Goal: Task Accomplishment & Management: Manage account settings

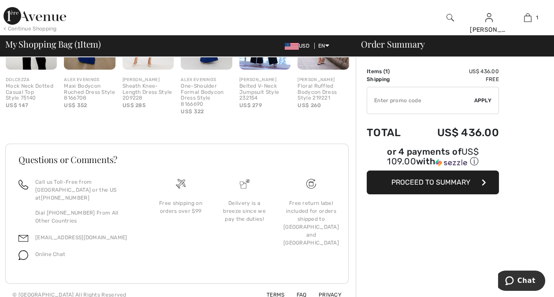
scroll to position [281, 0]
click at [303, 291] on link "FAQ" at bounding box center [296, 294] width 21 height 6
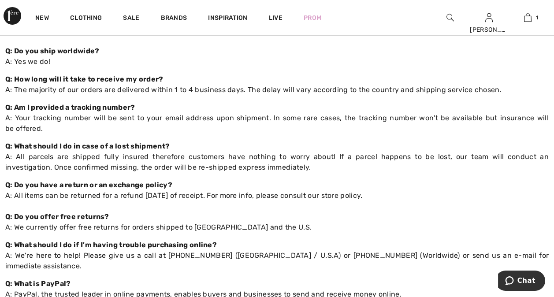
scroll to position [88, 0]
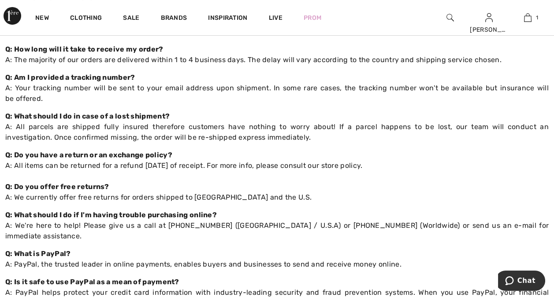
click at [162, 159] on strong "Q: Do you have a return or an exchange policy?" at bounding box center [88, 155] width 167 height 8
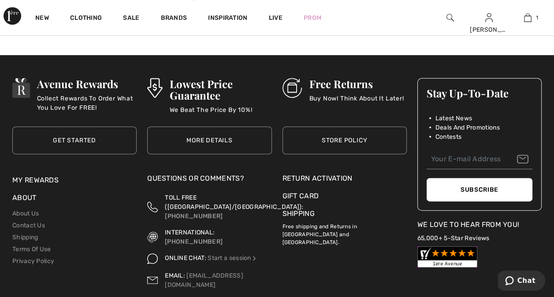
scroll to position [661, 0]
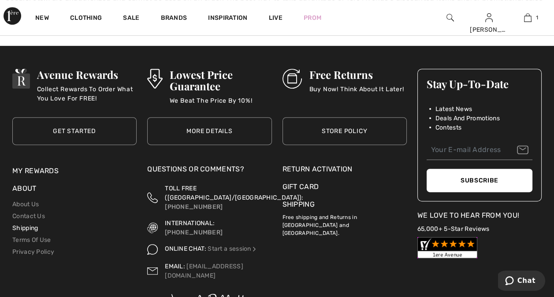
click at [35, 224] on link "Shipping" at bounding box center [25, 227] width 26 height 7
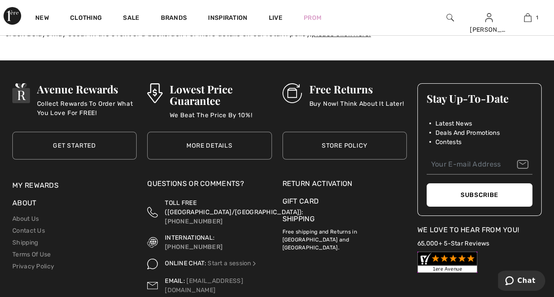
scroll to position [309, 0]
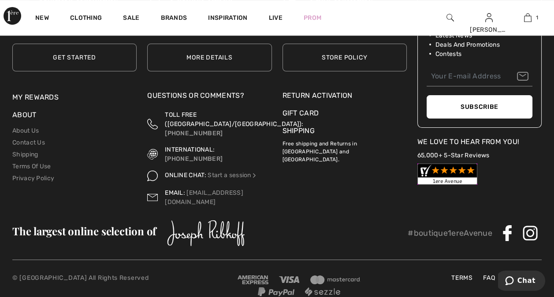
click at [316, 94] on div "Return Activation" at bounding box center [345, 95] width 124 height 11
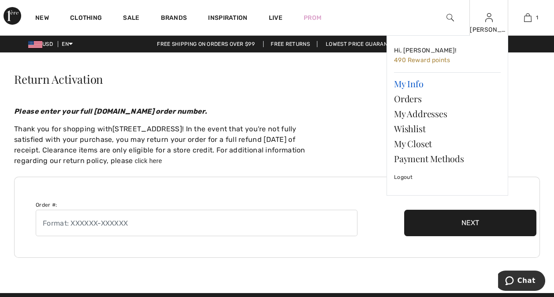
click at [419, 81] on link "My Info" at bounding box center [447, 83] width 107 height 15
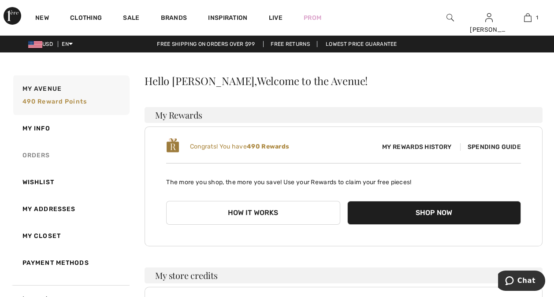
click at [41, 153] on link "Orders" at bounding box center [70, 155] width 118 height 27
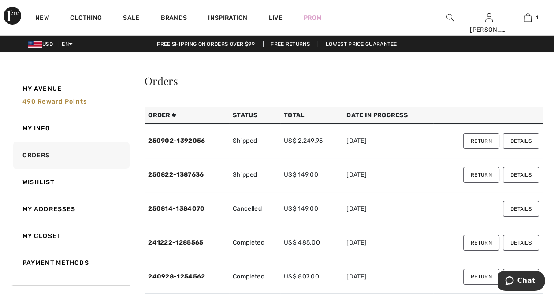
click at [515, 140] on button "Details" at bounding box center [521, 141] width 36 height 16
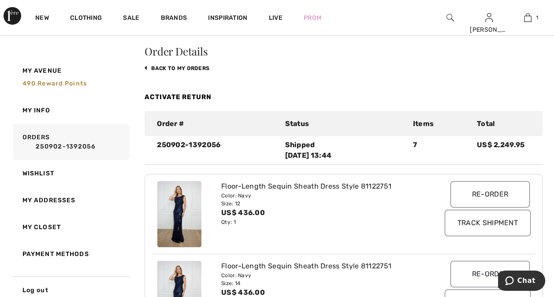
scroll to position [44, 0]
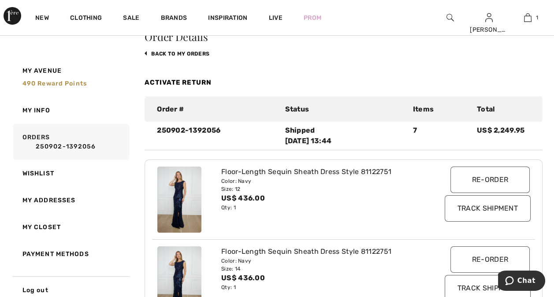
click at [198, 81] on link "Activate Return" at bounding box center [178, 82] width 67 height 8
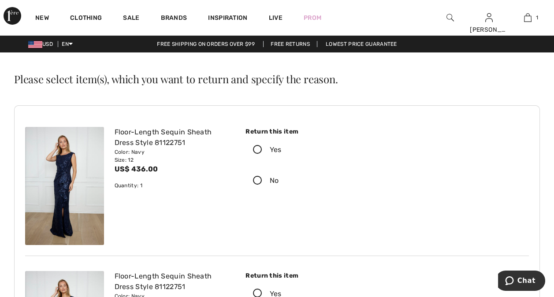
click at [257, 147] on icon at bounding box center [257, 149] width 23 height 9
click at [281, 147] on input "Yes" at bounding box center [284, 150] width 6 height 26
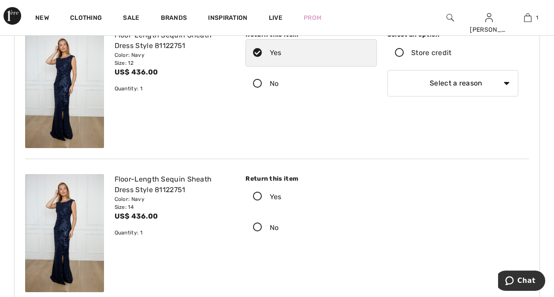
scroll to position [44, 0]
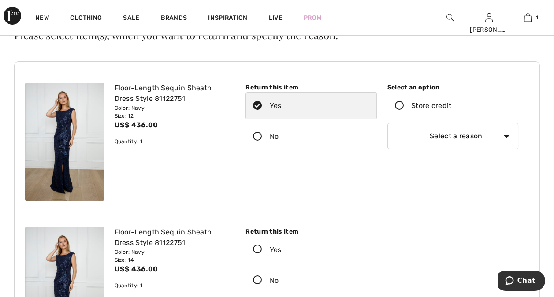
click at [218, 135] on div "Floor-Length Sequin Sheath Dress Style 81122751 Color: Navy Size: 12 US$ 436.00…" at bounding box center [172, 142] width 126 height 118
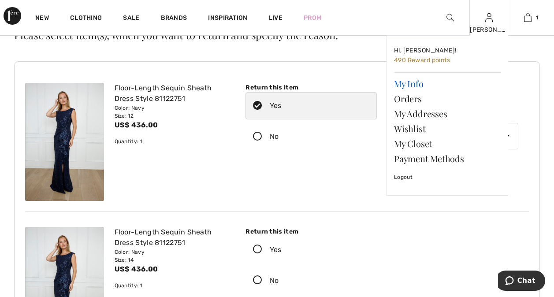
click at [418, 85] on link "My Info" at bounding box center [447, 83] width 107 height 15
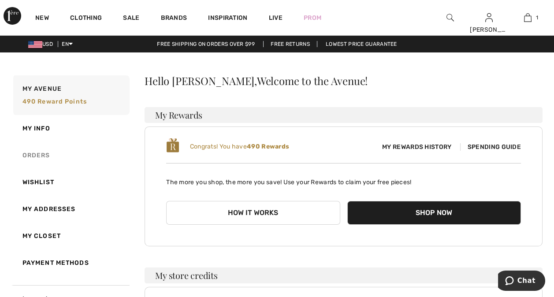
click at [45, 152] on link "Orders" at bounding box center [70, 155] width 118 height 27
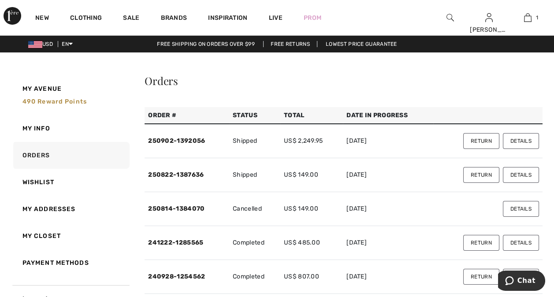
click at [517, 177] on button "Details" at bounding box center [521, 175] width 36 height 16
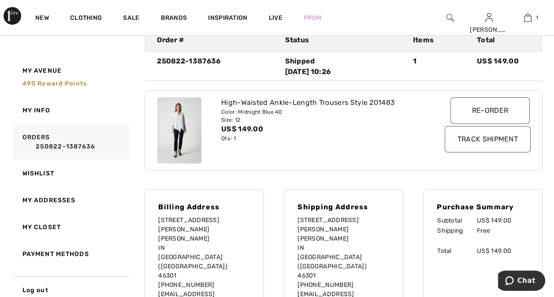
scroll to position [132, 0]
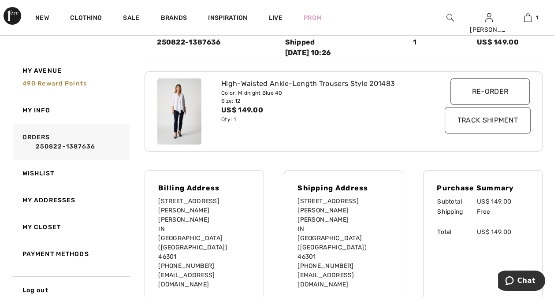
click at [466, 124] on input "Track Shipment" at bounding box center [488, 120] width 86 height 26
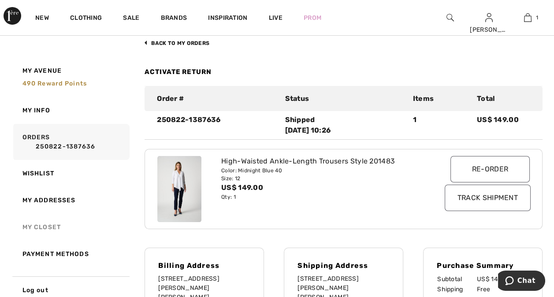
scroll to position [0, 0]
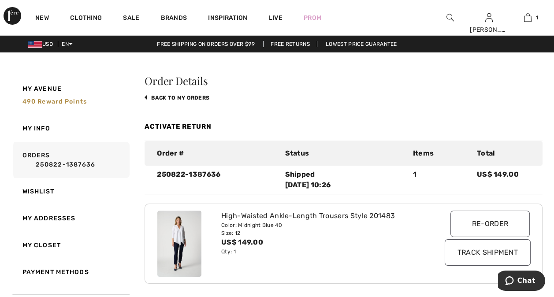
click at [161, 127] on link "Activate Return" at bounding box center [178, 127] width 67 height 8
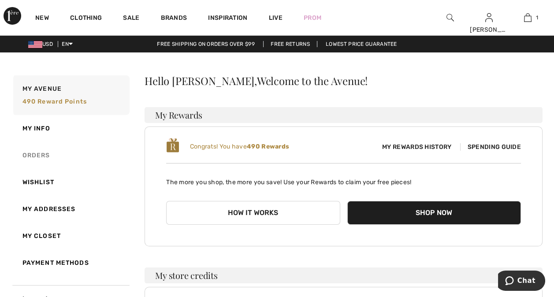
click at [37, 154] on link "Orders" at bounding box center [70, 155] width 118 height 27
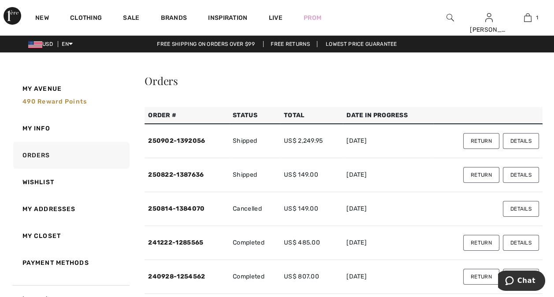
click at [515, 139] on button "Details" at bounding box center [521, 141] width 36 height 16
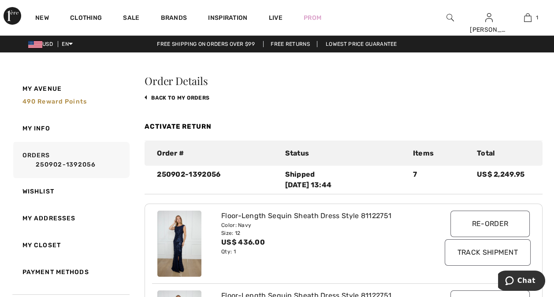
click at [205, 127] on link "Activate Return" at bounding box center [178, 127] width 67 height 8
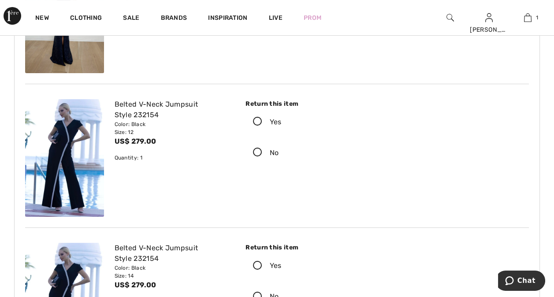
scroll to position [309, 0]
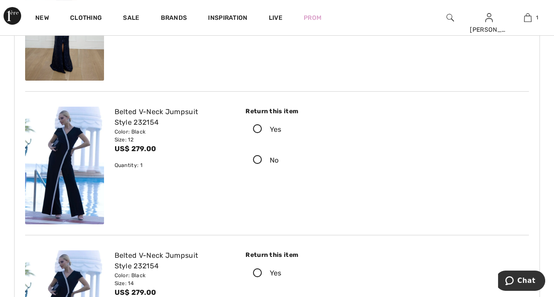
click at [259, 127] on icon at bounding box center [257, 129] width 23 height 9
click at [281, 127] on input "Yes" at bounding box center [284, 129] width 6 height 26
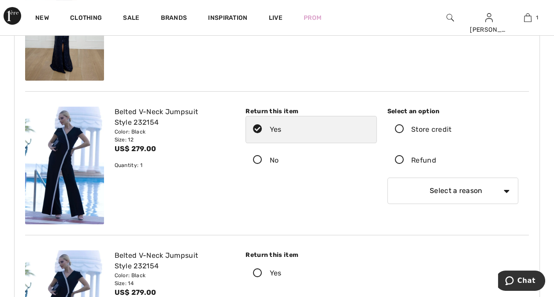
click at [400, 162] on icon at bounding box center [399, 160] width 23 height 9
click at [436, 162] on input "Refund" at bounding box center [439, 160] width 6 height 26
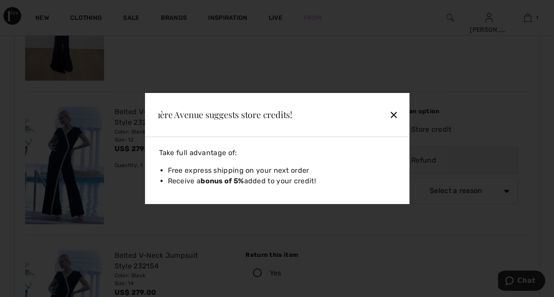
click at [392, 116] on div "✕" at bounding box center [373, 114] width 57 height 19
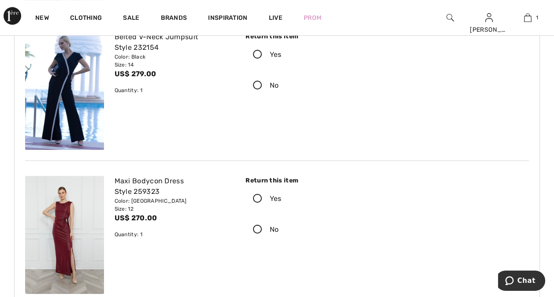
scroll to position [573, 0]
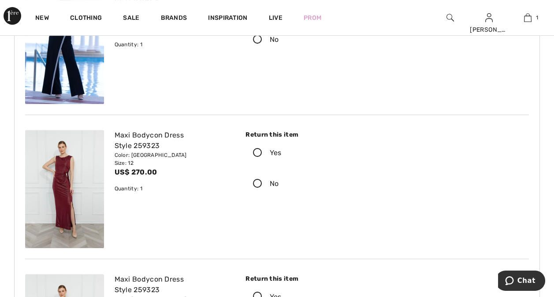
click at [258, 154] on icon at bounding box center [257, 153] width 23 height 9
click at [281, 154] on input "Yes" at bounding box center [284, 153] width 6 height 26
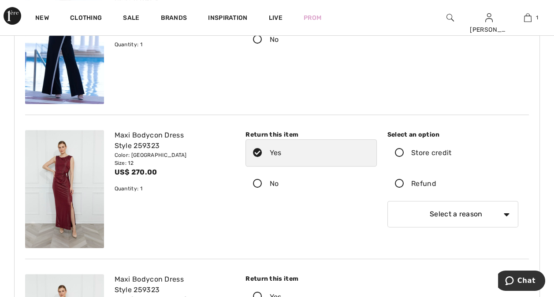
click at [399, 183] on icon at bounding box center [399, 183] width 23 height 9
click at [436, 183] on input "Refund" at bounding box center [439, 184] width 6 height 26
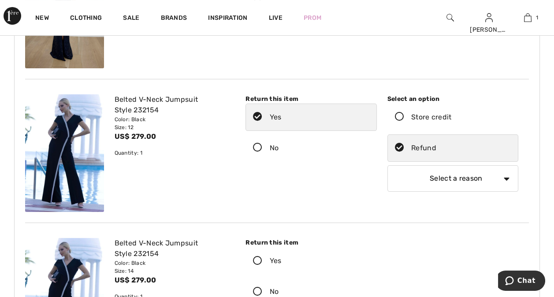
scroll to position [309, 0]
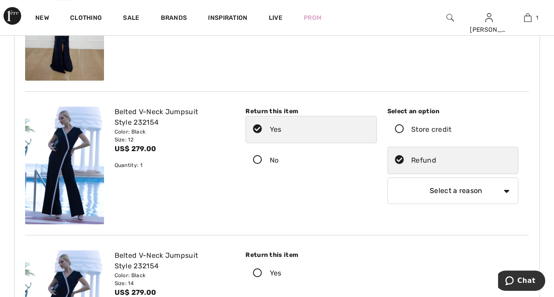
click at [490, 188] on select "Select a reason I received the wrong product or size My order arrived too late …" at bounding box center [453, 191] width 131 height 26
select select "other"
click at [388, 178] on select "Select a reason I received the wrong product or size My order arrived too late …" at bounding box center [453, 191] width 131 height 26
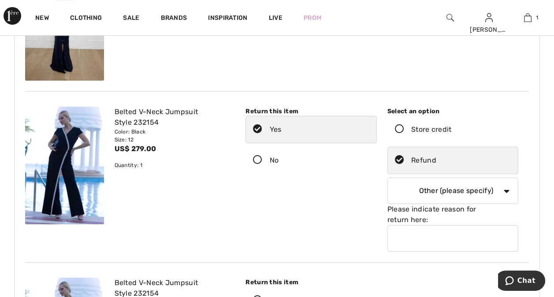
click at [417, 229] on input "text" at bounding box center [453, 238] width 131 height 26
type input "too small"
click at [348, 201] on div "Return this item Yes No" at bounding box center [311, 177] width 142 height 141
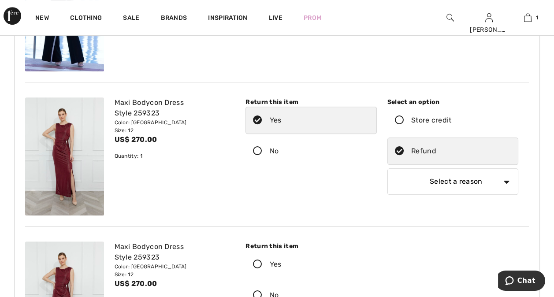
scroll to position [661, 0]
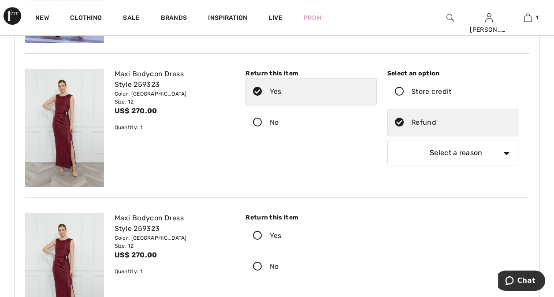
click at [508, 140] on select "Select a reason I received the wrong product or size My order arrived too late …" at bounding box center [453, 153] width 131 height 26
select select "4"
click at [388, 140] on select "Select a reason I received the wrong product or size My order arrived too late …" at bounding box center [453, 153] width 131 height 26
click at [258, 231] on icon at bounding box center [257, 235] width 23 height 9
click at [281, 223] on input "Yes" at bounding box center [284, 236] width 6 height 26
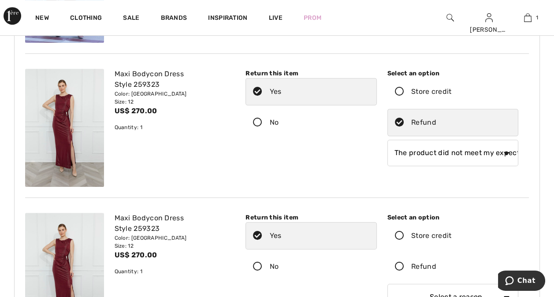
click at [398, 262] on icon at bounding box center [399, 266] width 23 height 9
click at [436, 256] on input "Refund" at bounding box center [439, 267] width 6 height 26
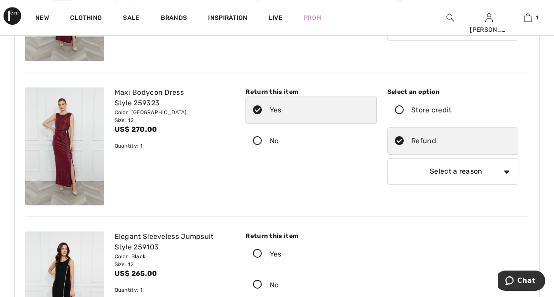
scroll to position [794, 0]
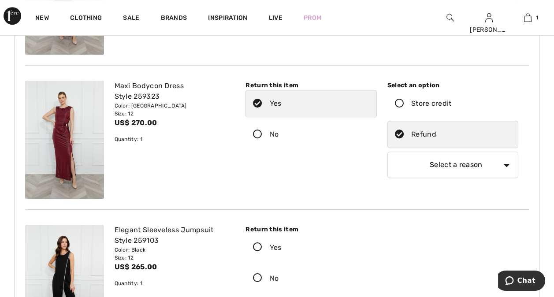
click at [461, 155] on select "Select a reason I received the wrong product or size My order arrived too late …" at bounding box center [453, 165] width 131 height 26
select select "4"
click at [388, 152] on select "Select a reason I received the wrong product or size My order arrived too late …" at bounding box center [453, 165] width 131 height 26
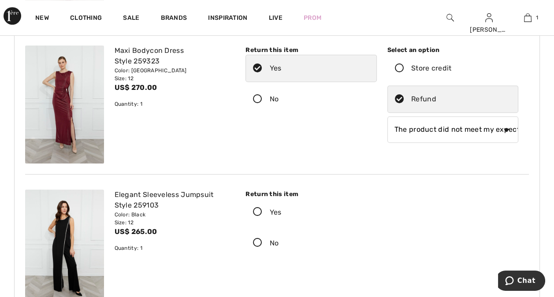
scroll to position [882, 0]
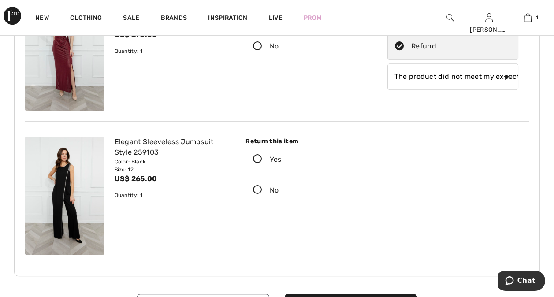
click at [257, 155] on icon at bounding box center [257, 159] width 23 height 9
click at [281, 147] on input "Yes" at bounding box center [284, 159] width 6 height 26
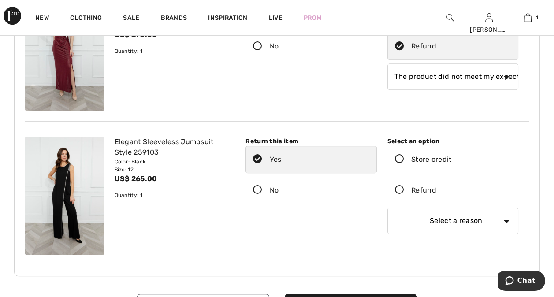
click at [399, 186] on icon at bounding box center [399, 190] width 23 height 9
click at [436, 177] on input "Refund" at bounding box center [439, 190] width 6 height 26
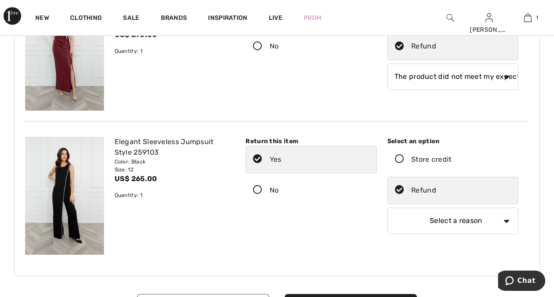
click at [441, 209] on select "Select a reason I received the wrong product or size My order arrived too late …" at bounding box center [453, 221] width 131 height 26
select select "4"
click at [388, 208] on select "Select a reason I received the wrong product or size My order arrived too late …" at bounding box center [453, 221] width 131 height 26
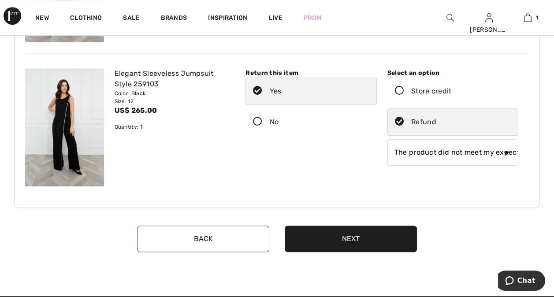
scroll to position [1014, 0]
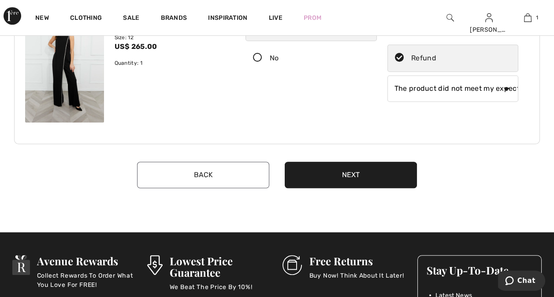
click at [346, 165] on button "Next" at bounding box center [351, 175] width 132 height 26
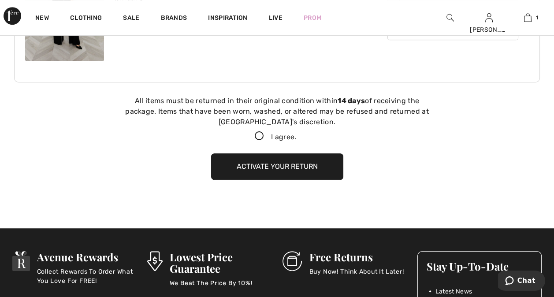
scroll to position [1107, 0]
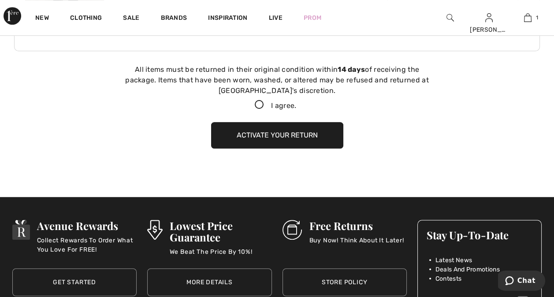
click at [257, 101] on icon at bounding box center [259, 105] width 23 height 9
click at [296, 102] on input "I agree." at bounding box center [299, 105] width 6 height 6
checkbox input "true"
click at [256, 122] on button "Activate your return" at bounding box center [277, 135] width 132 height 26
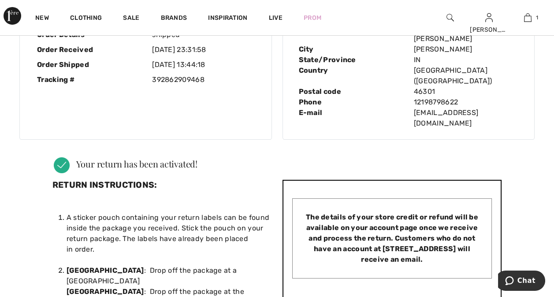
scroll to position [0, 0]
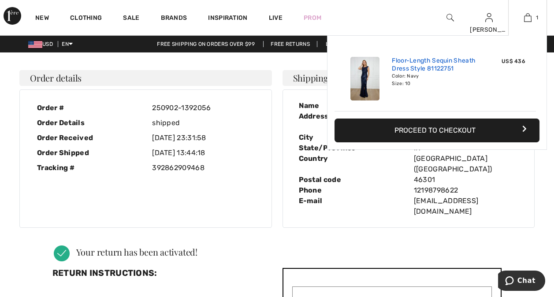
click at [472, 58] on link "Floor-Length Sequin Sheath Dress Style 81122751" at bounding box center [435, 65] width 87 height 16
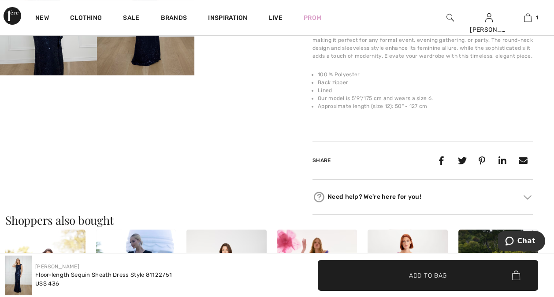
scroll to position [353, 0]
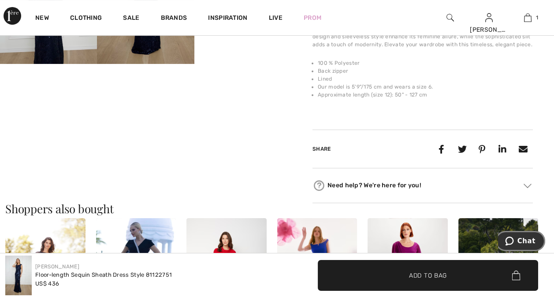
click at [523, 242] on span "Chat" at bounding box center [527, 241] width 18 height 8
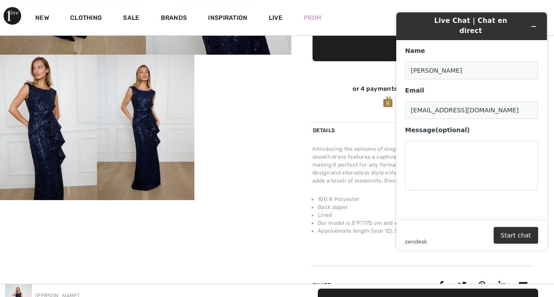
scroll to position [132, 0]
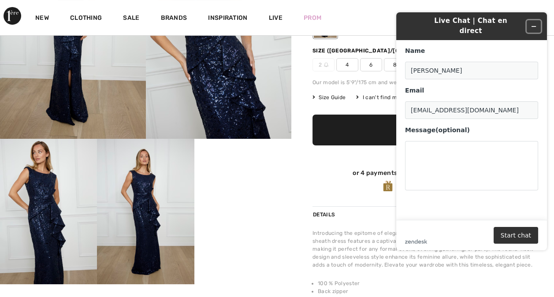
click at [531, 23] on icon "Minimize widget" at bounding box center [534, 26] width 6 height 6
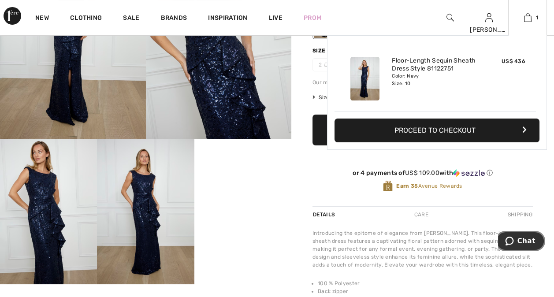
scroll to position [0, 0]
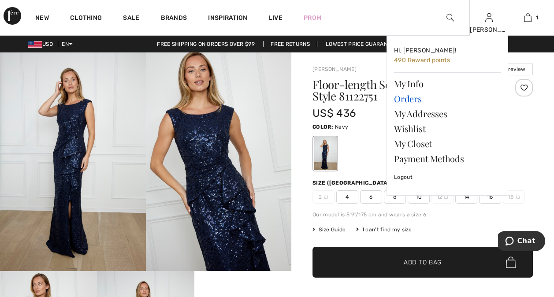
click at [414, 97] on link "Orders" at bounding box center [447, 98] width 107 height 15
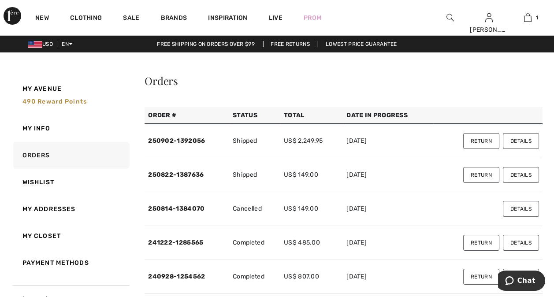
click at [482, 141] on button "Return" at bounding box center [481, 141] width 36 height 16
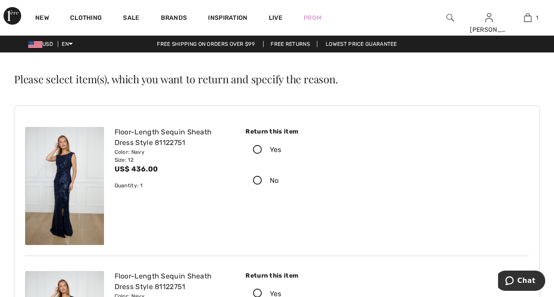
click at [260, 149] on icon at bounding box center [257, 149] width 23 height 9
click at [281, 149] on input "Yes" at bounding box center [284, 150] width 6 height 26
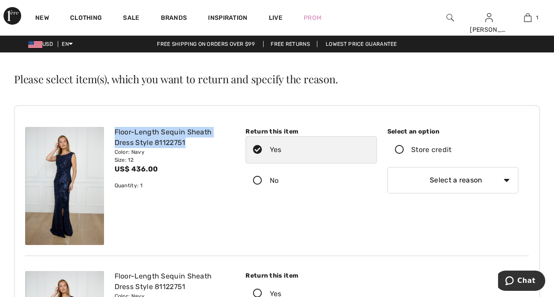
drag, startPoint x: 128, startPoint y: 135, endPoint x: 190, endPoint y: 145, distance: 62.6
click at [190, 145] on div "Floor-Length Sequin Sheath Dress Style 81122751" at bounding box center [173, 137] width 116 height 21
drag, startPoint x: 190, startPoint y: 145, endPoint x: 165, endPoint y: 139, distance: 25.6
copy div "Floor-Length Sequin Sheath Dress Style 81122751"
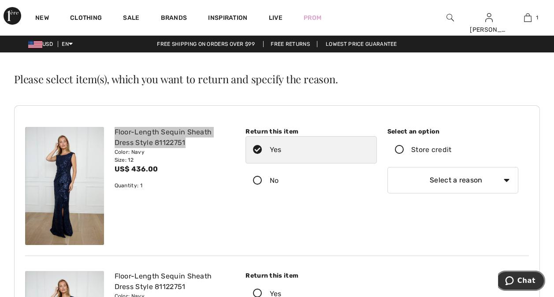
click at [521, 280] on span "Chat" at bounding box center [527, 281] width 18 height 8
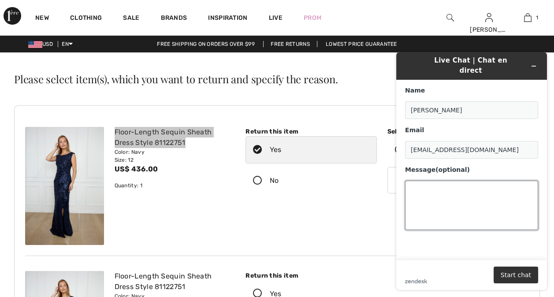
click at [420, 181] on textarea "Message (optional)" at bounding box center [471, 205] width 133 height 49
paste textarea "Floor-Length Sequin Sheath Dress Style 81122751"
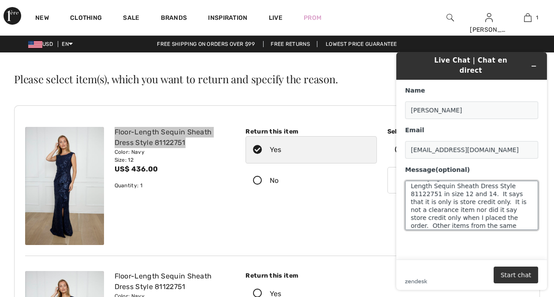
scroll to position [27, 0]
type textarea "Hello, I'm trying to return 2 items Floor-Length Sequin Sheath Dress Style 8112…"
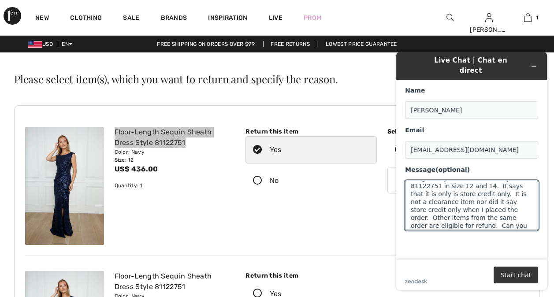
click at [525, 273] on button "Start chat" at bounding box center [516, 275] width 45 height 17
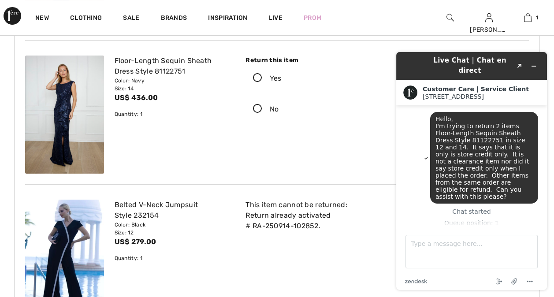
scroll to position [88, 0]
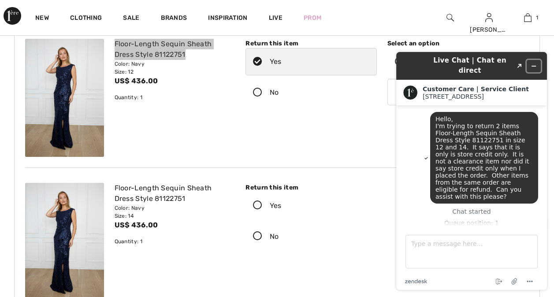
click at [534, 63] on icon "Minimize widget" at bounding box center [534, 66] width 6 height 6
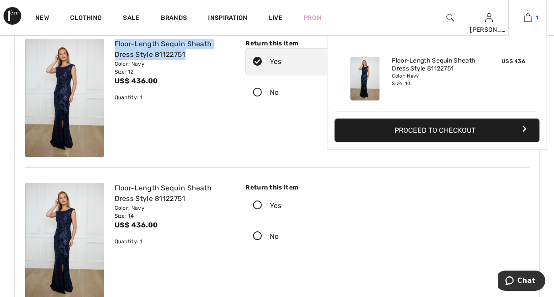
click at [526, 17] on img at bounding box center [527, 17] width 7 height 11
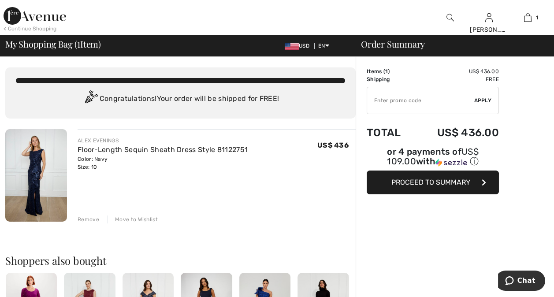
click at [393, 178] on span "Proceed to Summary" at bounding box center [431, 182] width 79 height 8
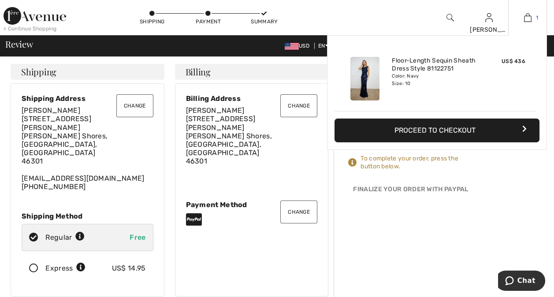
click at [524, 18] on img at bounding box center [527, 17] width 7 height 11
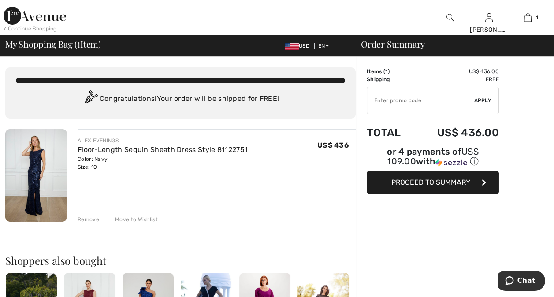
click at [90, 220] on div "Remove" at bounding box center [89, 220] width 22 height 8
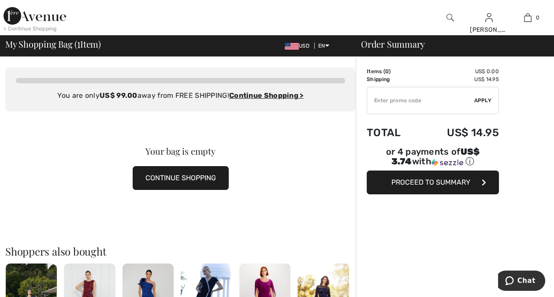
click at [207, 172] on button "CONTINUE SHOPPING" at bounding box center [181, 178] width 96 height 24
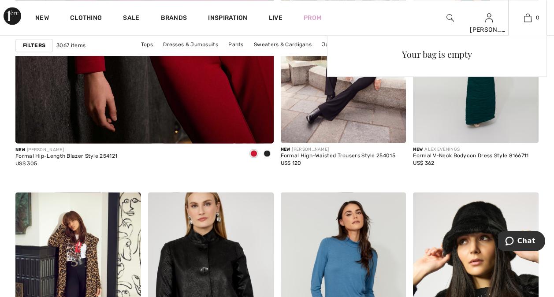
scroll to position [2381, 0]
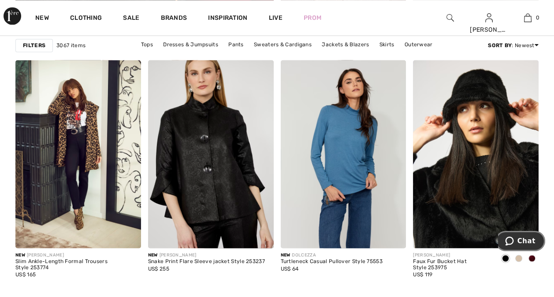
click at [523, 239] on span "Chat" at bounding box center [527, 241] width 18 height 8
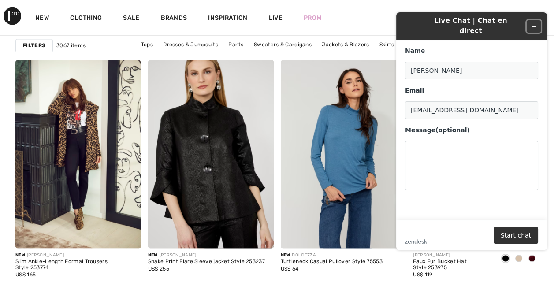
click at [537, 20] on button "Minimize widget" at bounding box center [534, 26] width 14 height 12
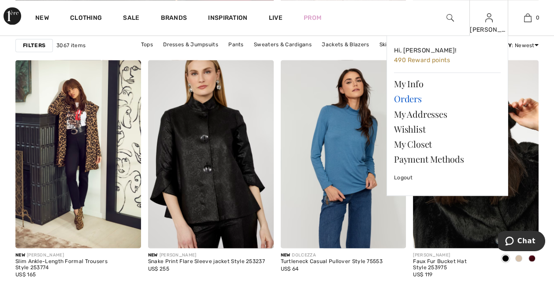
click at [408, 97] on link "Orders" at bounding box center [447, 98] width 107 height 15
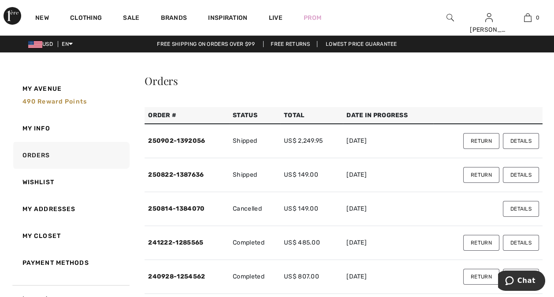
scroll to position [44, 0]
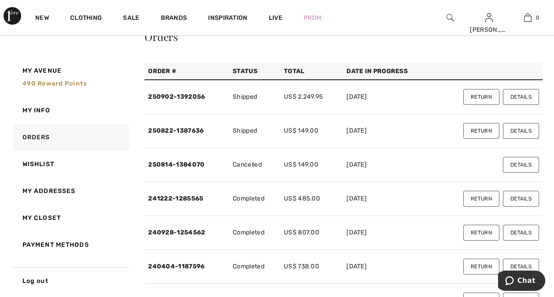
click at [530, 197] on button "Details" at bounding box center [521, 199] width 36 height 16
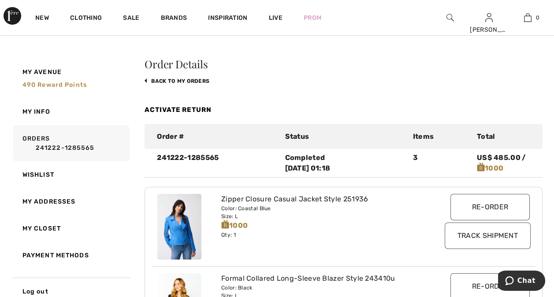
scroll to position [0, 0]
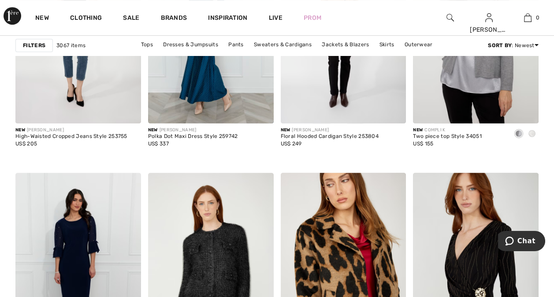
scroll to position [397, 0]
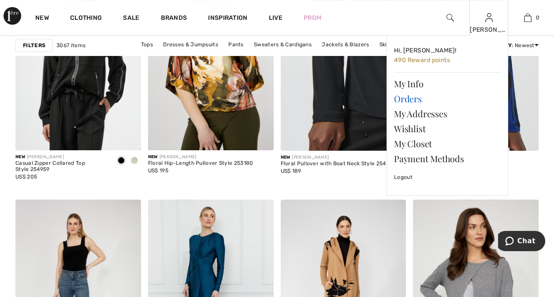
click at [413, 97] on link "Orders" at bounding box center [447, 98] width 107 height 15
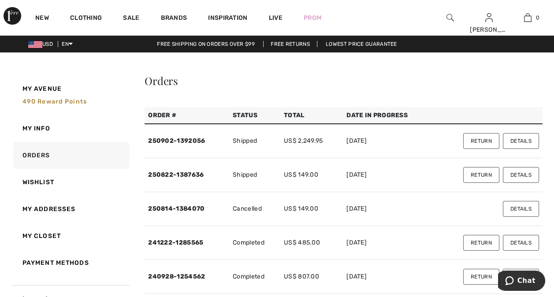
click at [480, 142] on button "Return" at bounding box center [481, 141] width 36 height 16
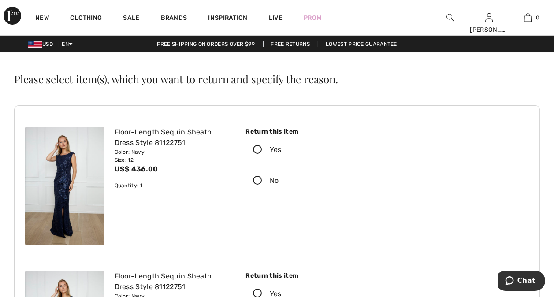
click at [257, 148] on icon at bounding box center [257, 149] width 23 height 9
click at [281, 148] on input "Yes" at bounding box center [284, 150] width 6 height 26
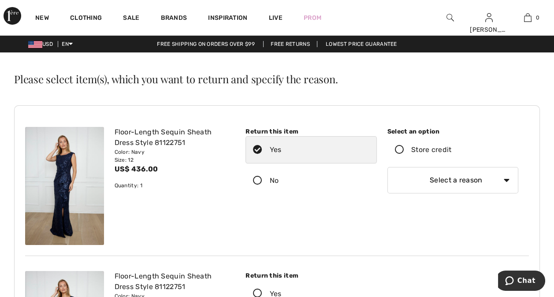
click at [149, 133] on div "Floor-Length Sequin Sheath Dress Style 81122751" at bounding box center [173, 137] width 116 height 21
drag, startPoint x: 113, startPoint y: 128, endPoint x: 182, endPoint y: 140, distance: 69.4
click at [182, 140] on div "Floor-Length Sequin Sheath Dress Style 81122751 Color: Navy Size: 12 US$ 436.00…" at bounding box center [172, 186] width 126 height 118
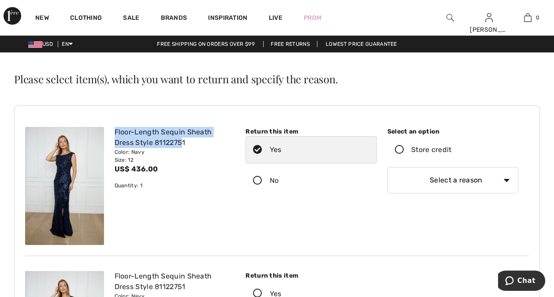
drag, startPoint x: 182, startPoint y: 140, endPoint x: 171, endPoint y: 157, distance: 19.7
click at [171, 158] on div "Size: 12" at bounding box center [173, 160] width 116 height 8
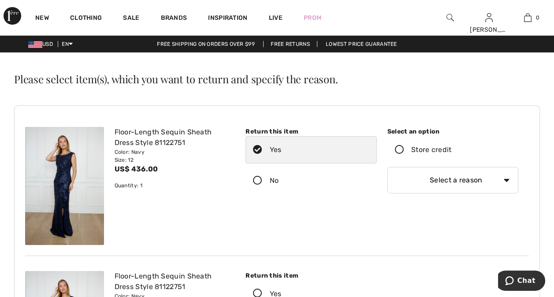
drag, startPoint x: 115, startPoint y: 130, endPoint x: 192, endPoint y: 153, distance: 81.0
click at [192, 153] on div "Floor-Length Sequin Sheath Dress Style 81122751 Color: Navy Size: 12 US$ 436.00…" at bounding box center [172, 186] width 126 height 118
copy div "Floor-Length Sequin Sheath Dress Style 81122751 Color: Navy"
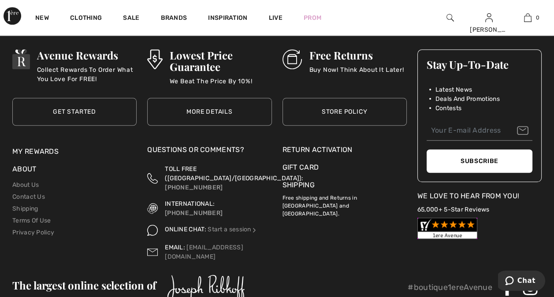
scroll to position [1323, 0]
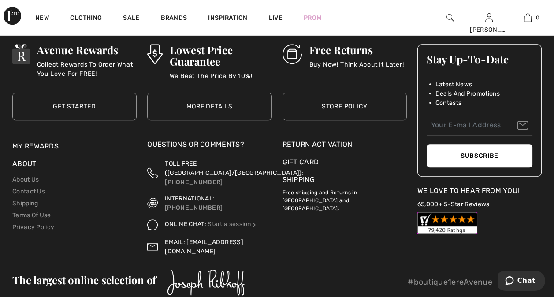
click at [201, 239] on link "[EMAIL_ADDRESS][DOMAIN_NAME]" at bounding box center [204, 247] width 78 height 17
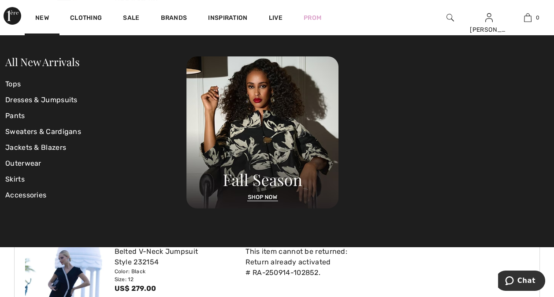
scroll to position [176, 0]
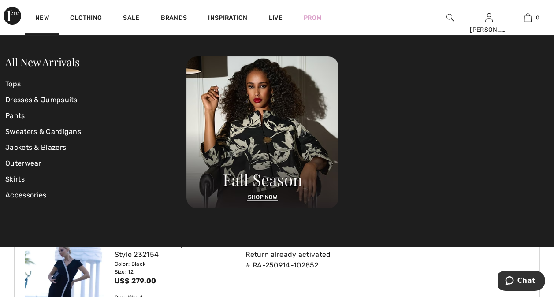
click at [392, 271] on div "This item cannot be returned: Return already activated # RA-250914-102852. Sele…" at bounding box center [381, 257] width 283 height 36
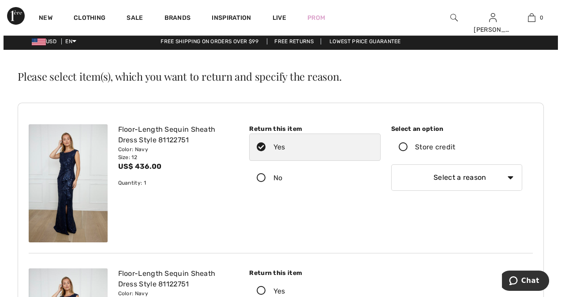
scroll to position [0, 0]
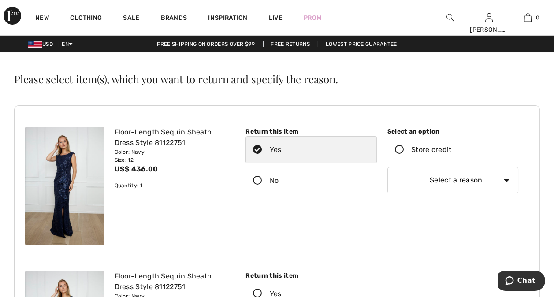
click at [118, 135] on div "Floor-Length Sequin Sheath Dress Style 81122751" at bounding box center [173, 137] width 116 height 21
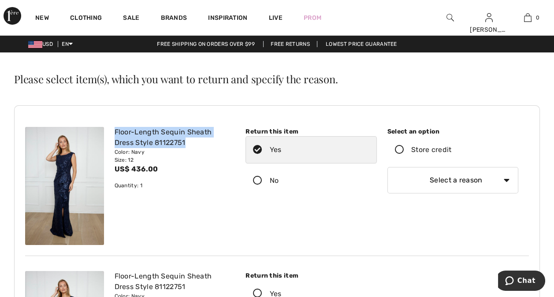
drag, startPoint x: 113, startPoint y: 132, endPoint x: 186, endPoint y: 147, distance: 75.1
click at [186, 147] on div "Floor-Length Sequin Sheath Dress Style 81122751 Color: Navy Size: 12 US$ 436.00…" at bounding box center [172, 186] width 126 height 118
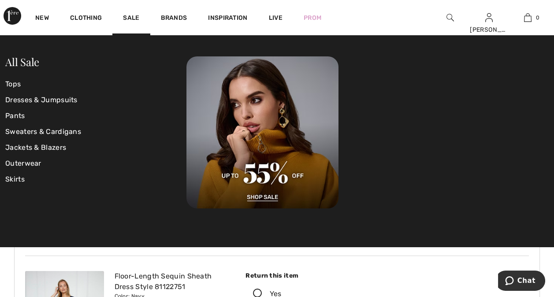
click at [450, 19] on img at bounding box center [450, 17] width 7 height 11
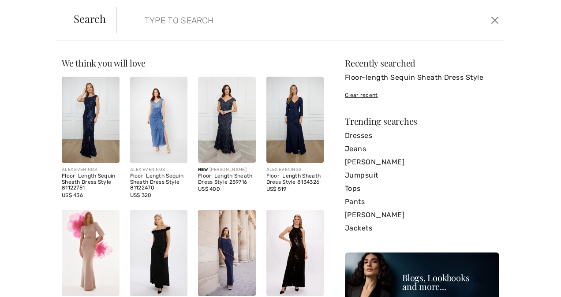
paste input "[EMAIL_ADDRESS][DOMAIN_NAME]"
type input "[EMAIL_ADDRESS][DOMAIN_NAME]"
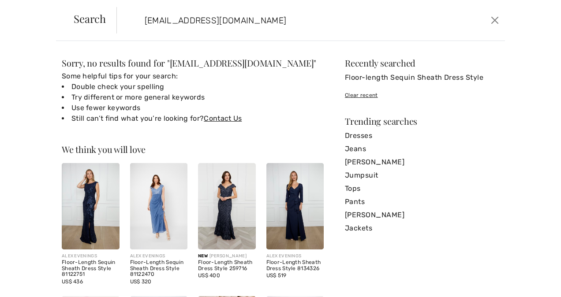
drag, startPoint x: 239, startPoint y: 21, endPoint x: 139, endPoint y: 25, distance: 99.3
click at [139, 25] on input "[EMAIL_ADDRESS][DOMAIN_NAME]" at bounding box center [269, 20] width 263 height 26
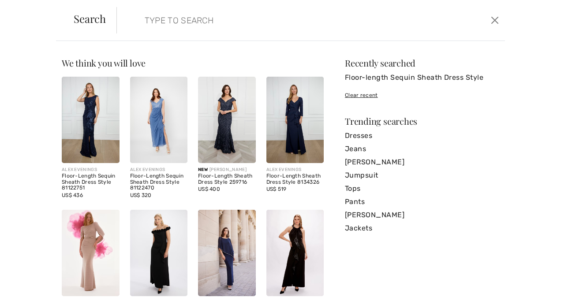
click at [69, 181] on div "Floor-Length Sequin Sheath Dress Style 81122751" at bounding box center [91, 182] width 58 height 18
click at [88, 131] on img at bounding box center [91, 120] width 58 height 86
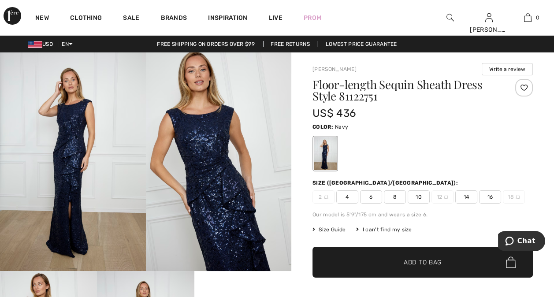
click at [422, 197] on span "10" at bounding box center [419, 196] width 22 height 13
click at [423, 261] on span "Add to Bag" at bounding box center [423, 262] width 38 height 9
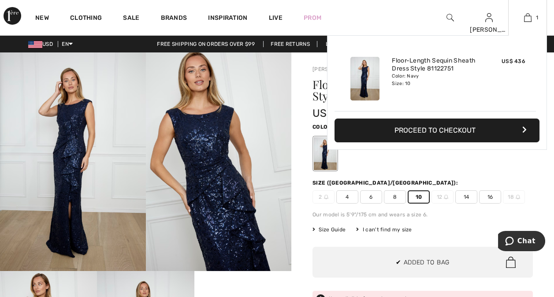
click at [425, 130] on button "Proceed to Checkout" at bounding box center [437, 131] width 205 height 24
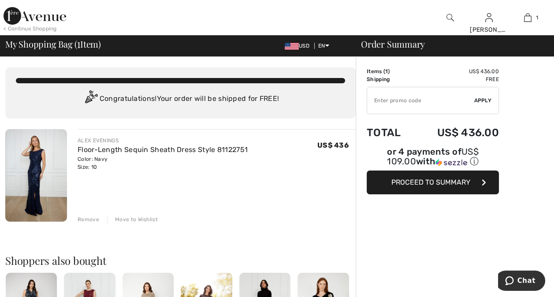
click at [403, 178] on span "Proceed to Summary" at bounding box center [431, 182] width 79 height 8
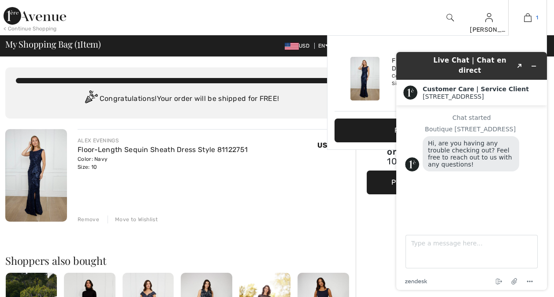
click at [527, 17] on img at bounding box center [527, 17] width 7 height 11
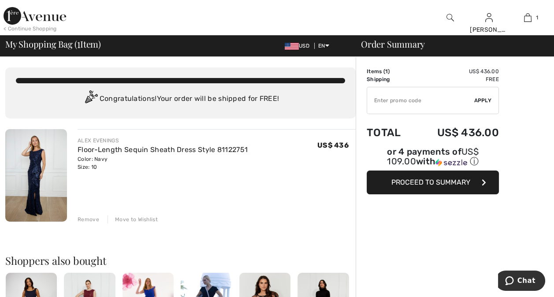
click at [91, 219] on div "Remove" at bounding box center [89, 220] width 22 height 8
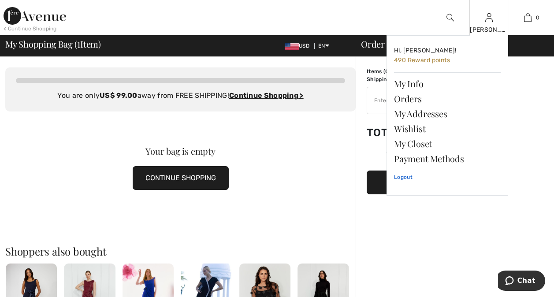
click at [400, 175] on link "Logout" at bounding box center [447, 177] width 107 height 22
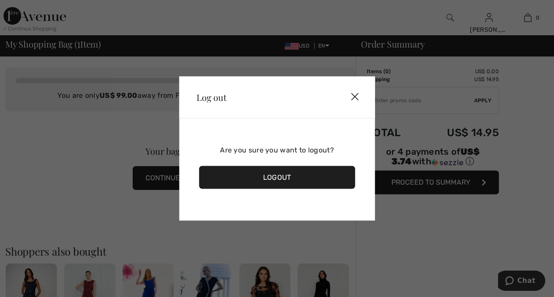
click at [246, 173] on div "Logout" at bounding box center [277, 177] width 157 height 23
